Goal: Task Accomplishment & Management: Manage account settings

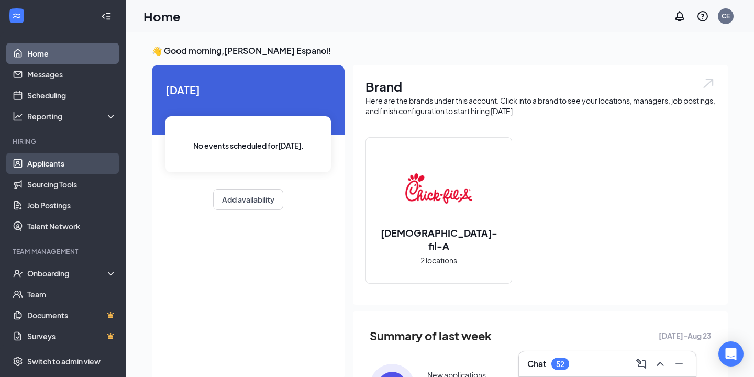
click at [57, 164] on link "Applicants" at bounding box center [72, 163] width 90 height 21
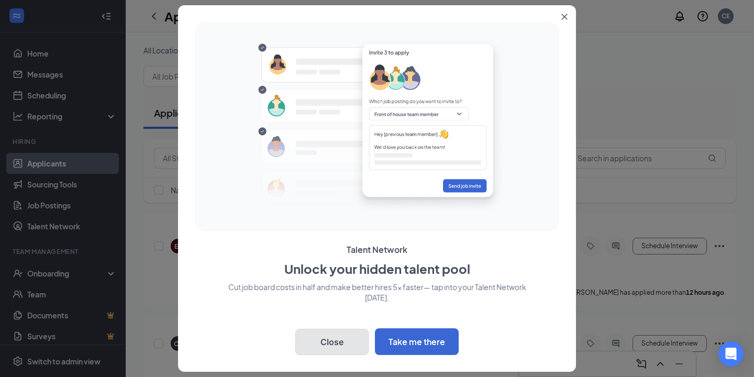
click at [334, 350] on button "Close" at bounding box center [331, 342] width 73 height 26
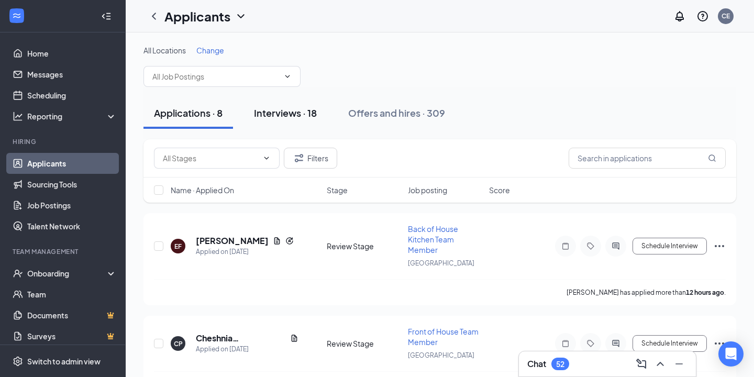
click at [304, 112] on div "Interviews · 18" at bounding box center [285, 112] width 63 height 13
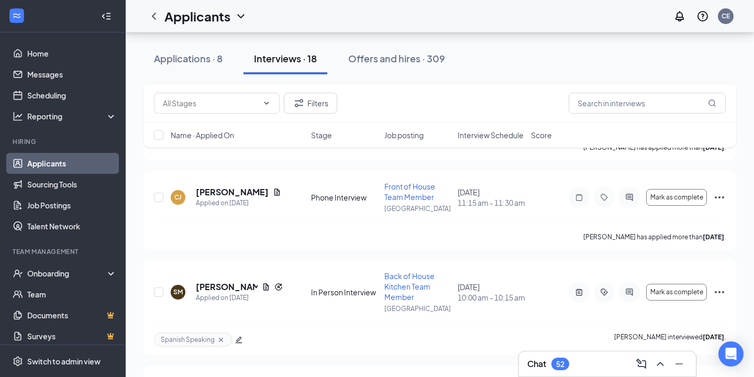
scroll to position [1440, 0]
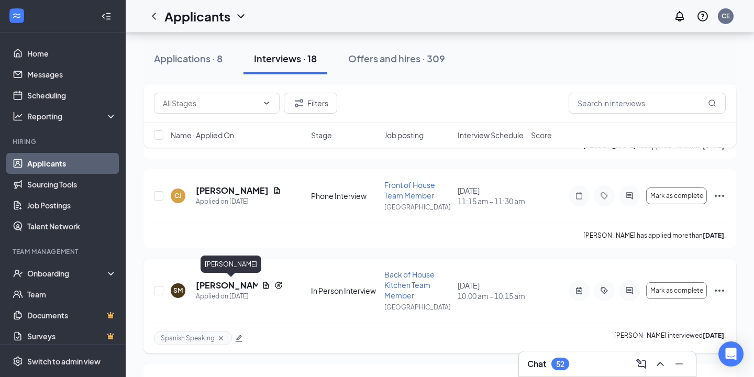
click at [205, 285] on h5 "[PERSON_NAME]" at bounding box center [227, 286] width 62 height 12
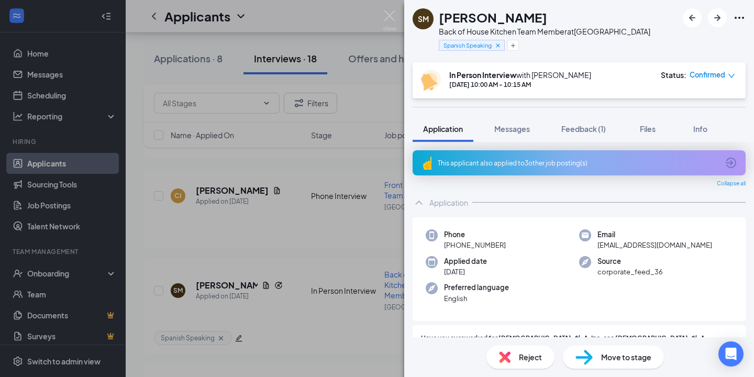
click at [731, 75] on icon "down" at bounding box center [731, 75] width 7 height 7
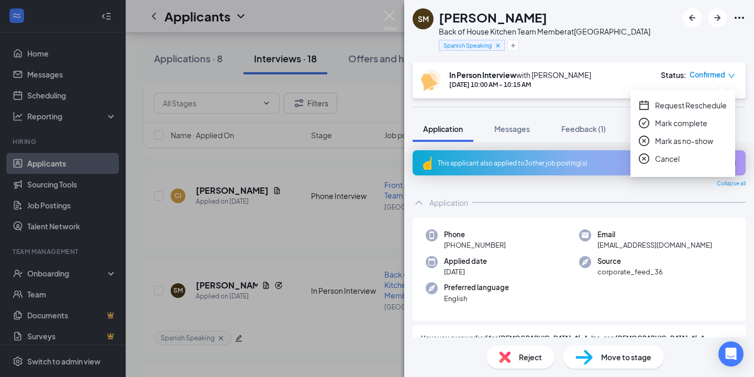
click at [664, 120] on span "Mark complete" at bounding box center [681, 123] width 52 height 12
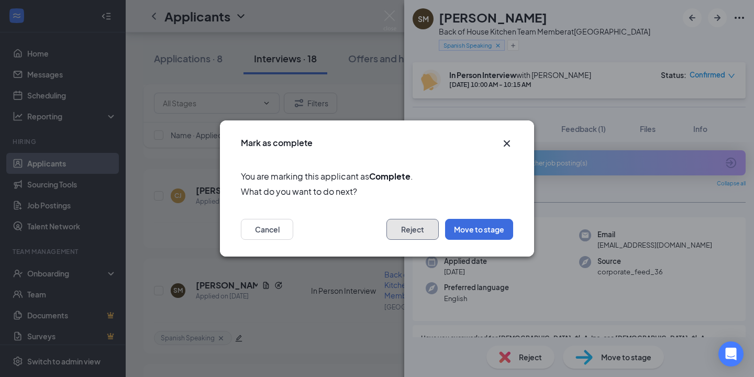
click at [418, 226] on button "Reject" at bounding box center [413, 229] width 52 height 21
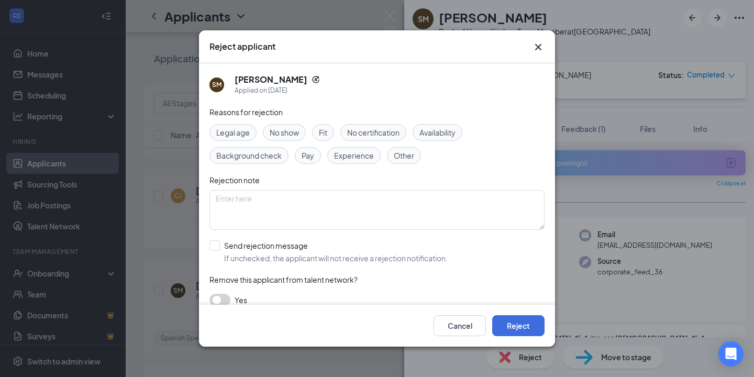
click at [441, 133] on span "Availability" at bounding box center [438, 133] width 36 height 12
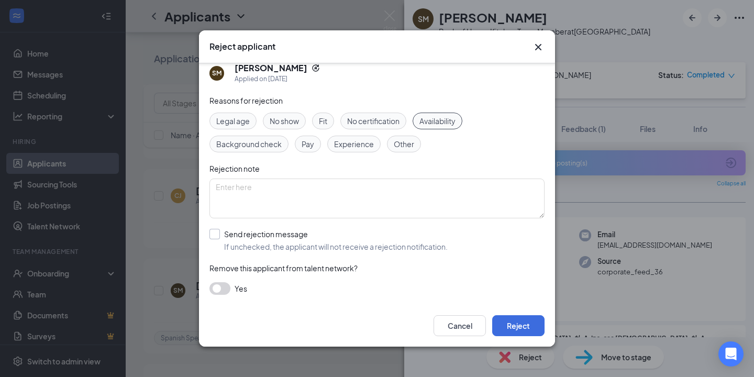
click at [217, 233] on input "Send rejection message If unchecked, the applicant will not receive a rejection…" at bounding box center [329, 240] width 238 height 23
checkbox input "true"
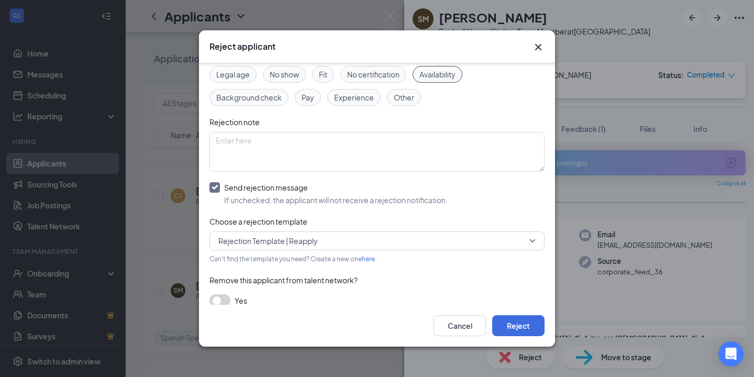
scroll to position [70, 0]
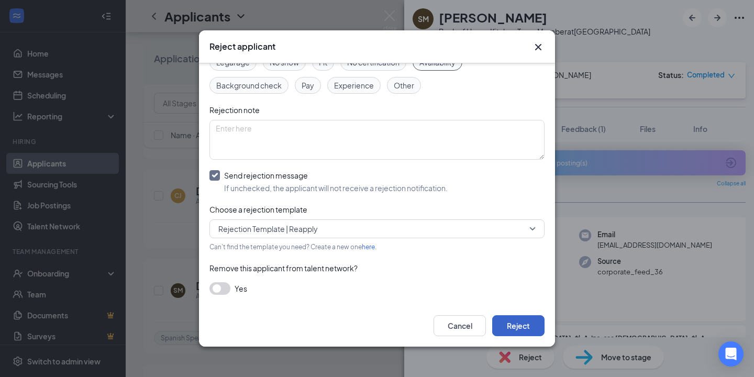
click at [514, 325] on button "Reject" at bounding box center [518, 325] width 52 height 21
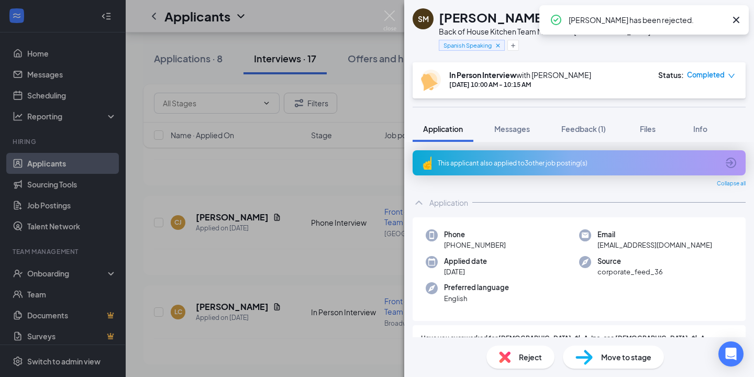
scroll to position [1414, 0]
click at [390, 15] on img at bounding box center [390, 20] width 13 height 20
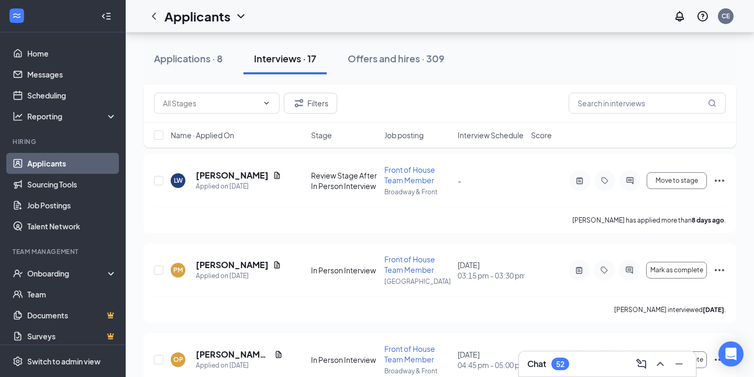
scroll to position [715, 0]
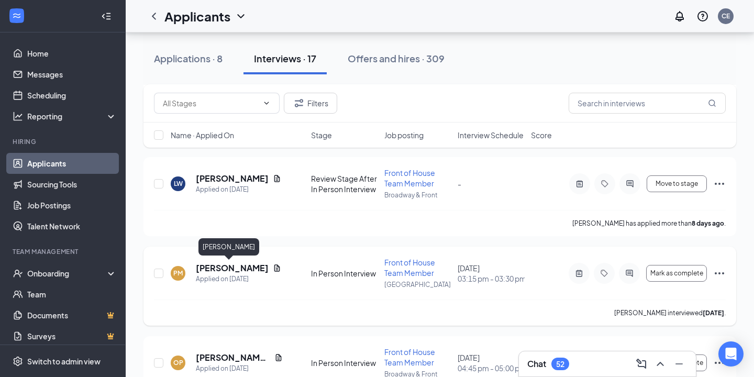
click at [214, 266] on h5 "[PERSON_NAME]" at bounding box center [232, 268] width 73 height 12
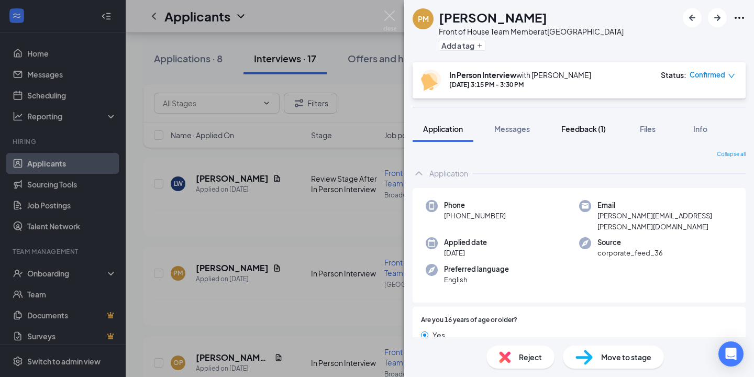
click at [587, 130] on span "Feedback (1)" at bounding box center [584, 128] width 45 height 9
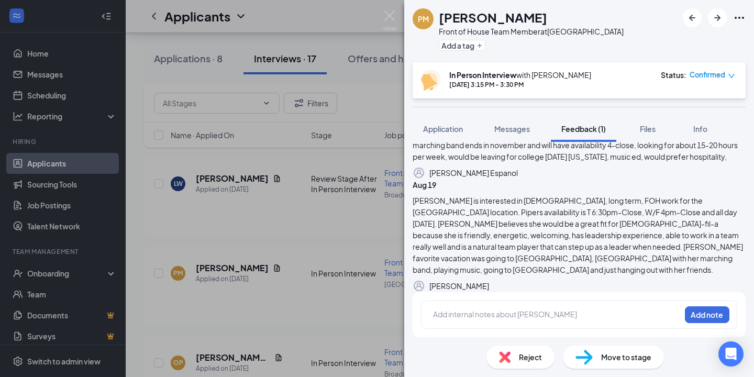
scroll to position [227, 0]
click at [441, 128] on span "Application" at bounding box center [443, 128] width 40 height 9
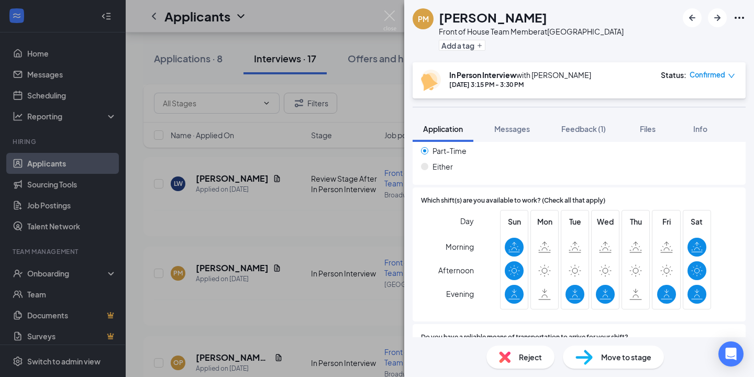
scroll to position [1658, 0]
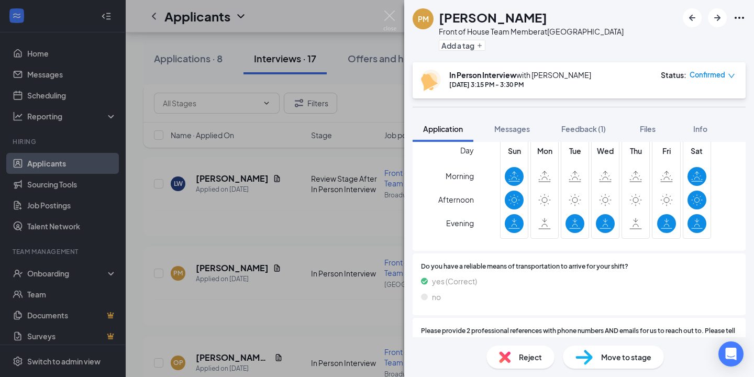
click at [736, 74] on div "In Person Interview with [PERSON_NAME] [DATE] 3:15 PM - 3:30 PM Status : Confir…" at bounding box center [579, 80] width 333 height 36
click at [729, 75] on icon "down" at bounding box center [731, 75] width 7 height 7
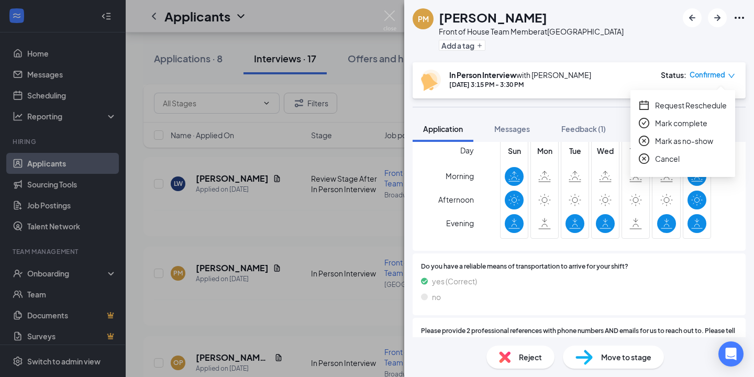
click at [678, 124] on span "Mark complete" at bounding box center [681, 123] width 52 height 12
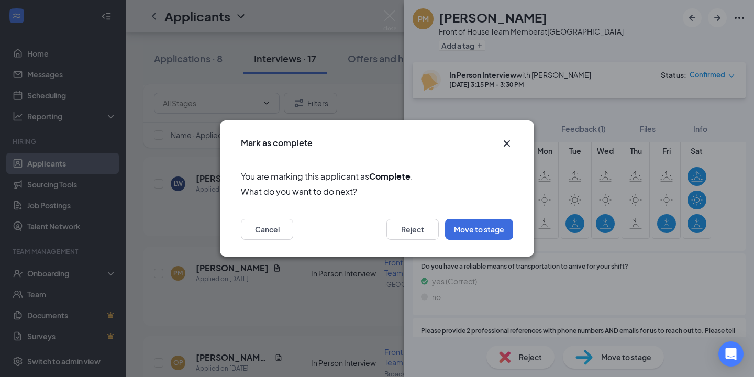
scroll to position [1653, 0]
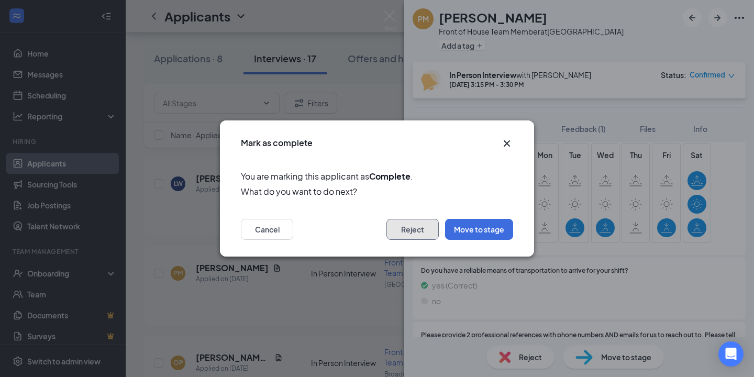
click at [407, 226] on button "Reject" at bounding box center [413, 229] width 52 height 21
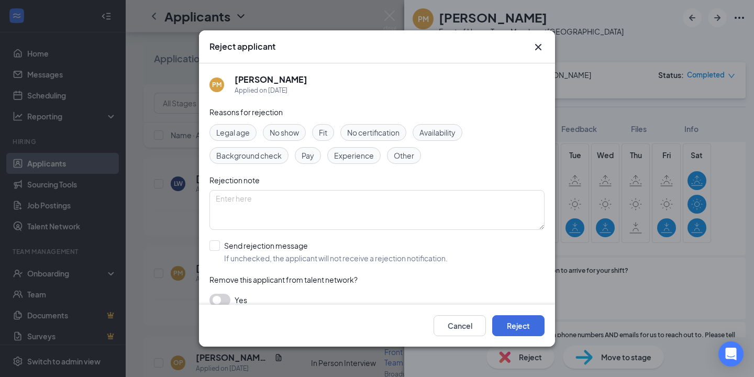
click at [327, 132] on span "Fit" at bounding box center [323, 133] width 8 height 12
click at [447, 135] on span "Availability" at bounding box center [438, 133] width 36 height 12
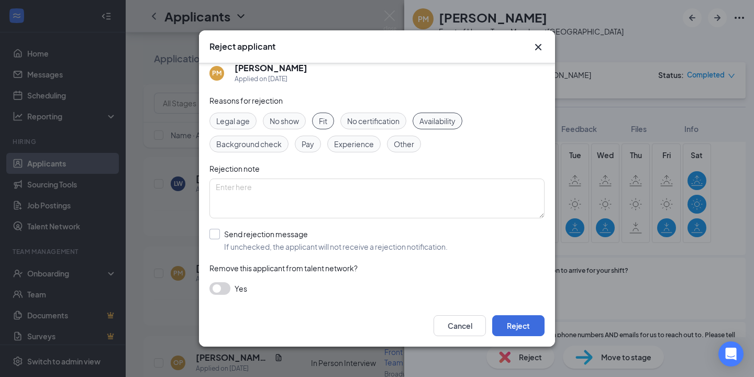
click at [214, 229] on input "Send rejection message If unchecked, the applicant will not receive a rejection…" at bounding box center [329, 240] width 238 height 23
checkbox input "true"
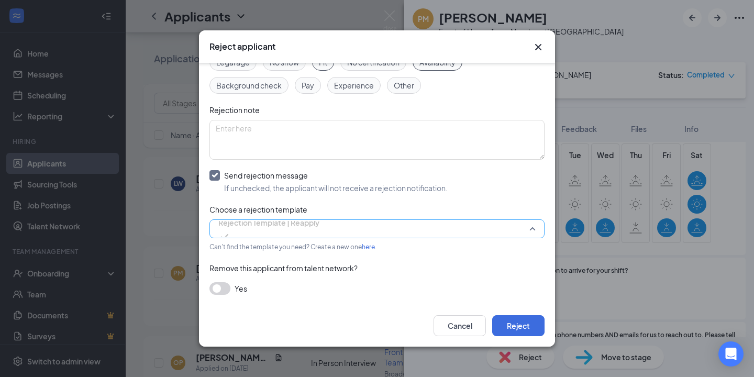
click at [531, 231] on span "Rejection Template | Reapply" at bounding box center [376, 229] width 317 height 16
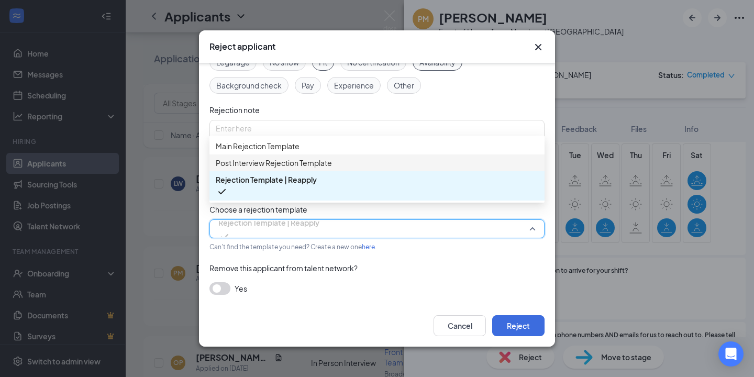
click at [310, 169] on span "Post Interview Rejection Template" at bounding box center [274, 163] width 116 height 12
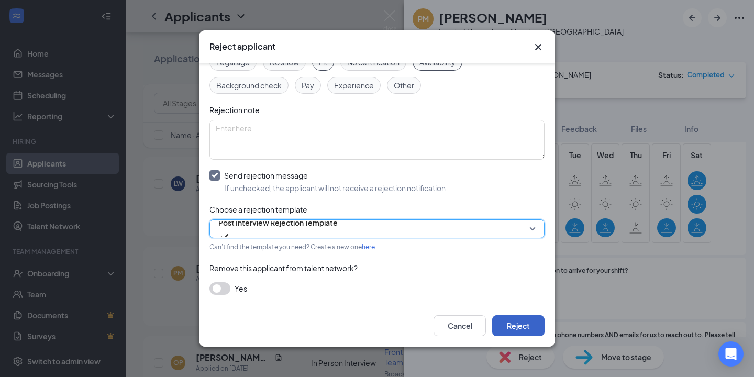
click at [515, 328] on button "Reject" at bounding box center [518, 325] width 52 height 21
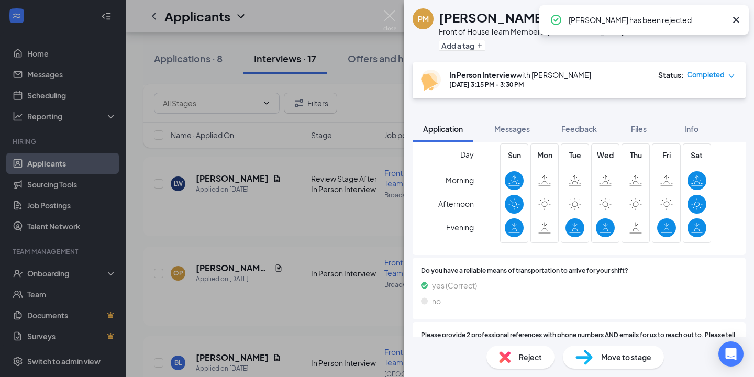
scroll to position [1658, 0]
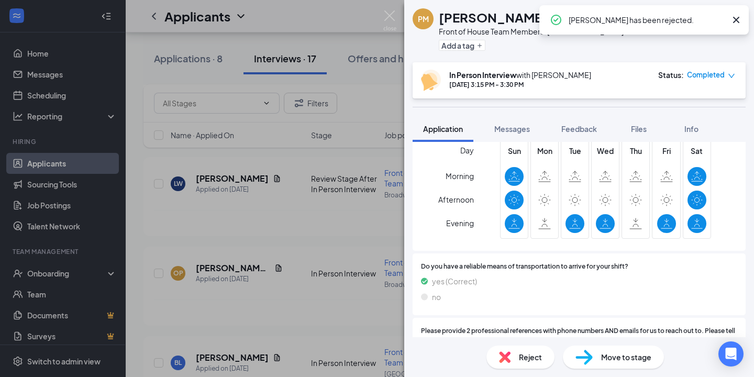
click at [735, 19] on icon "Cross" at bounding box center [736, 20] width 6 height 6
click at [401, 15] on div "PM [PERSON_NAME] Front of House Team Member at [GEOGRAPHIC_DATA] Add a tag In P…" at bounding box center [377, 188] width 754 height 377
click at [392, 15] on div "Applicants CE" at bounding box center [440, 16] width 629 height 32
